Goal: Information Seeking & Learning: Learn about a topic

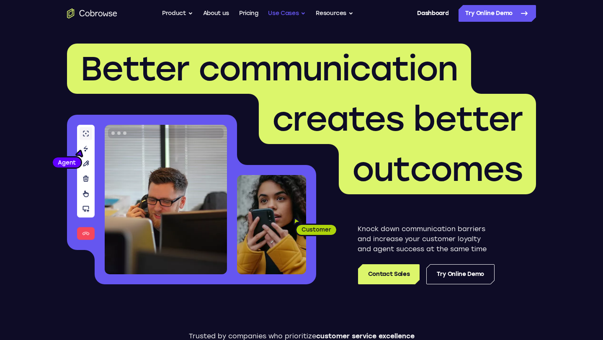
click at [284, 11] on button "Use Cases" at bounding box center [287, 13] width 38 height 17
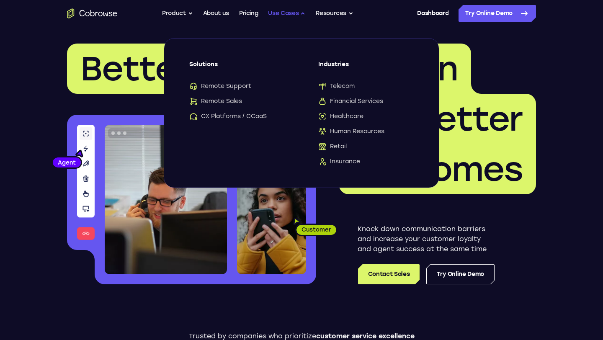
click at [284, 11] on button "Use Cases" at bounding box center [287, 13] width 38 height 17
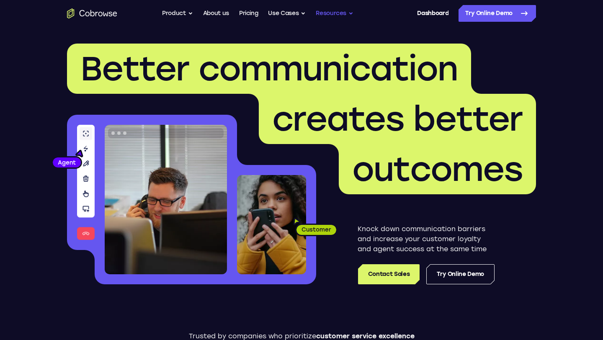
click at [343, 16] on button "Resources" at bounding box center [335, 13] width 38 height 17
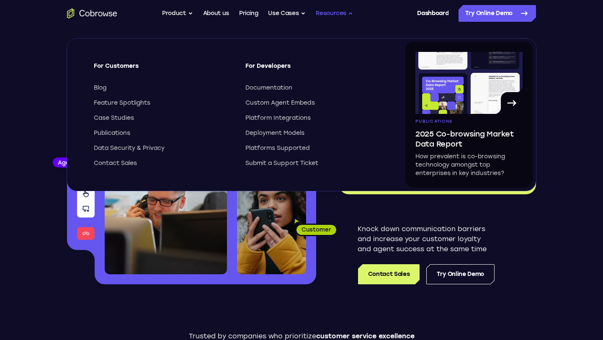
click at [332, 16] on button "Resources" at bounding box center [335, 13] width 38 height 17
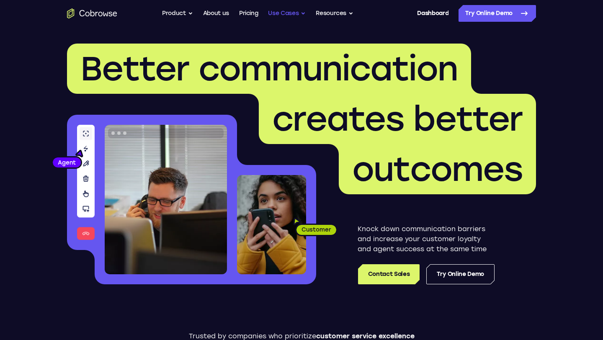
click at [293, 11] on button "Use Cases" at bounding box center [287, 13] width 38 height 17
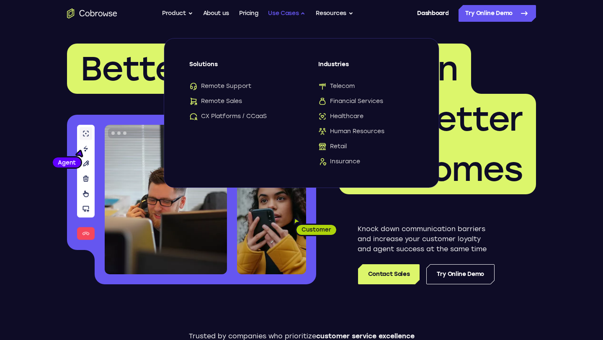
click at [293, 11] on button "Use Cases" at bounding box center [287, 13] width 38 height 17
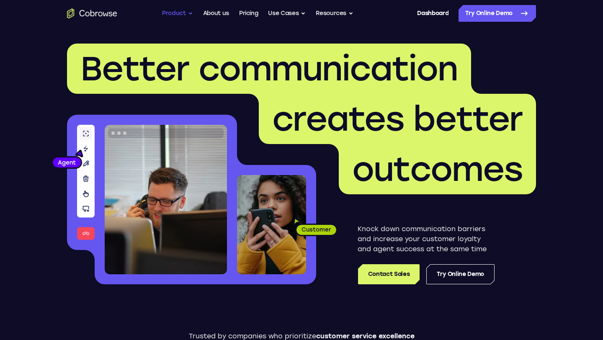
click at [182, 12] on button "Product" at bounding box center [177, 13] width 31 height 17
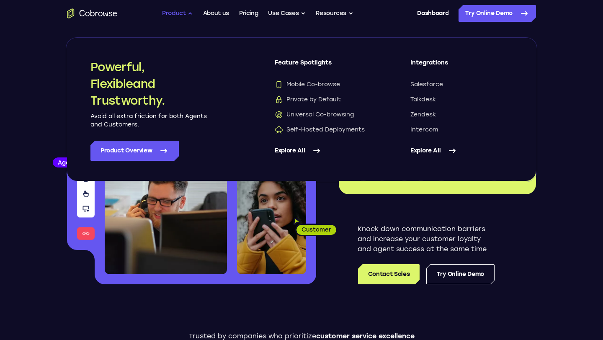
click at [182, 12] on button "Product" at bounding box center [177, 13] width 31 height 17
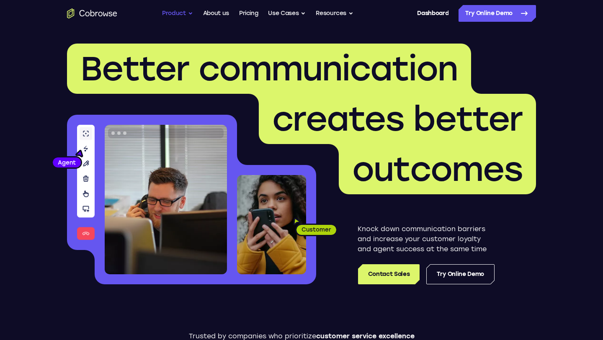
click at [182, 12] on button "Product" at bounding box center [177, 13] width 31 height 17
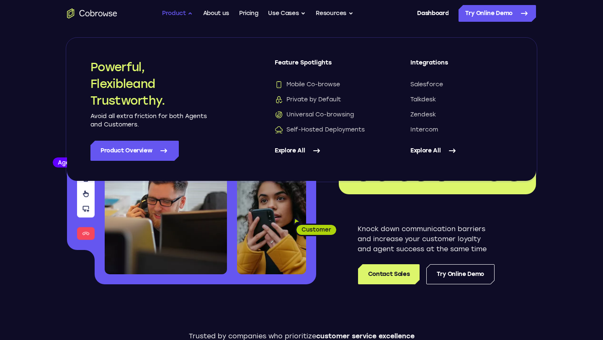
click at [182, 12] on button "Product" at bounding box center [177, 13] width 31 height 17
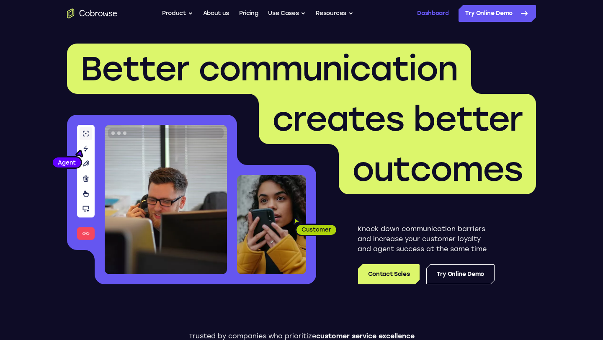
click at [428, 11] on link "Dashboard" at bounding box center [432, 13] width 31 height 17
click at [186, 17] on button "Product" at bounding box center [177, 13] width 31 height 17
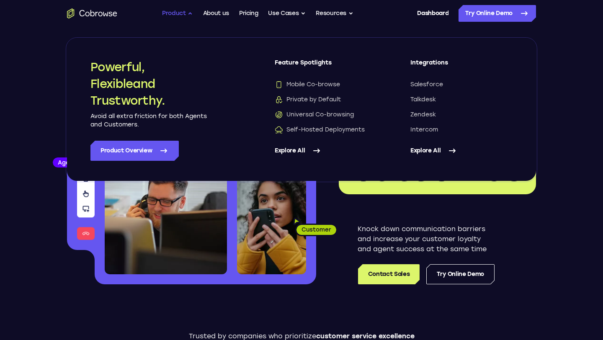
click at [186, 17] on button "Product" at bounding box center [177, 13] width 31 height 17
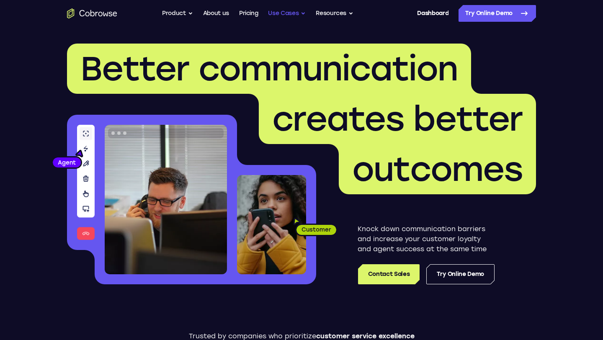
click at [288, 17] on button "Use Cases" at bounding box center [287, 13] width 38 height 17
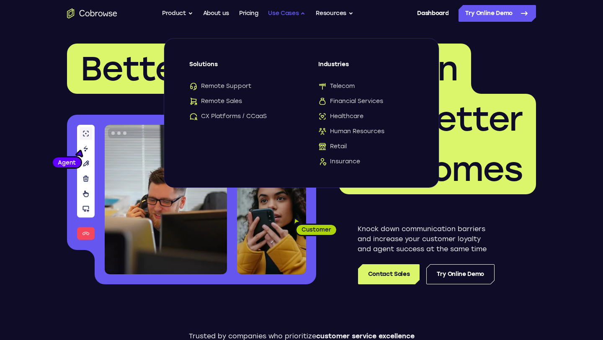
click at [288, 17] on button "Use Cases" at bounding box center [287, 13] width 38 height 17
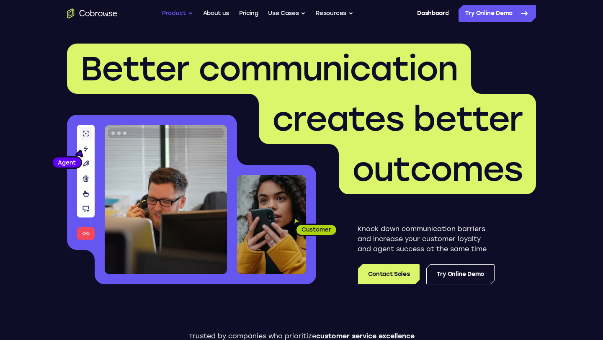
click at [174, 12] on button "Product" at bounding box center [177, 13] width 31 height 17
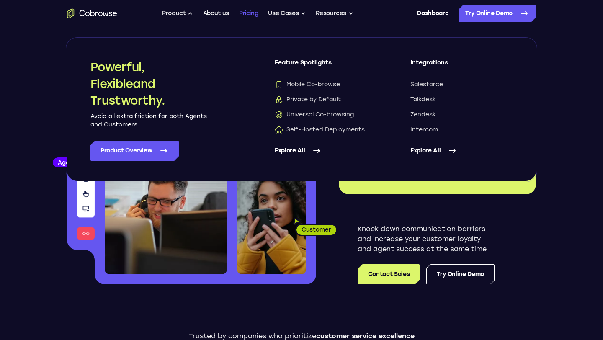
click at [248, 11] on link "Pricing" at bounding box center [248, 13] width 19 height 17
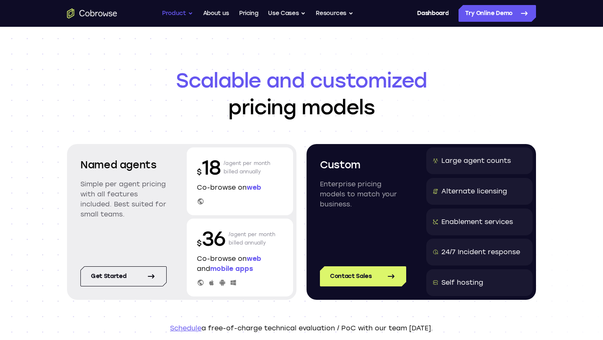
click at [181, 16] on button "Product" at bounding box center [177, 13] width 31 height 17
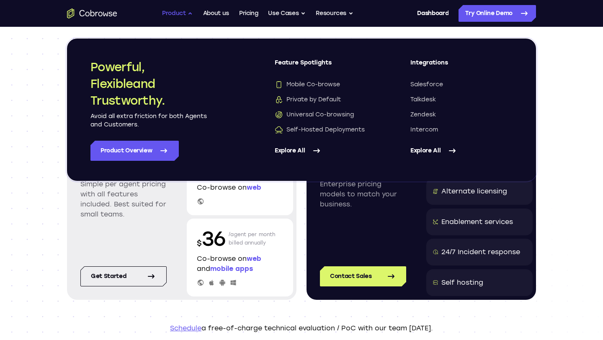
click at [181, 16] on button "Product" at bounding box center [177, 13] width 31 height 17
